Goal: Task Accomplishment & Management: Manage account settings

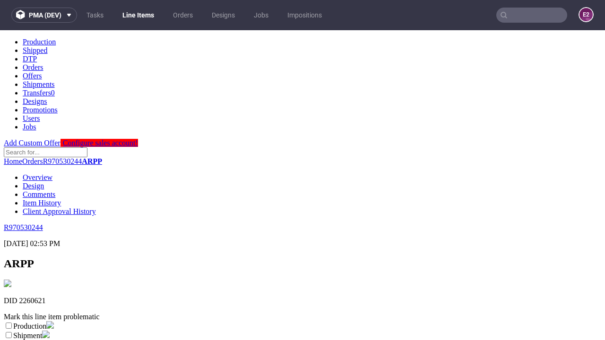
scroll to position [166, 0]
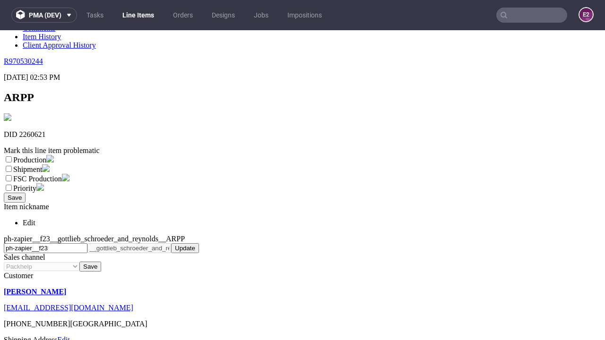
select select "dtp_ca_needed"
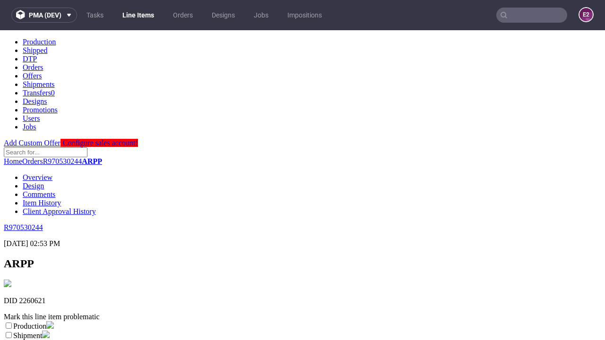
scroll to position [0, 0]
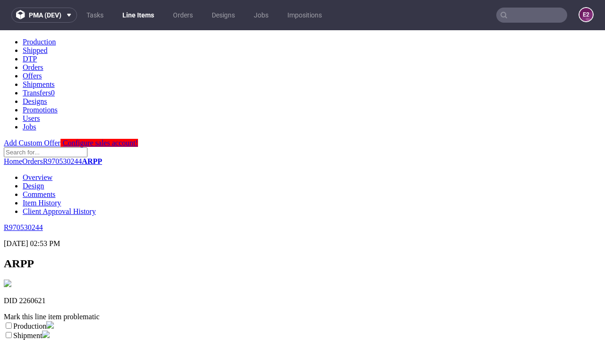
checkbox input "true"
